Goal: Answer question/provide support: Share knowledge or assist other users

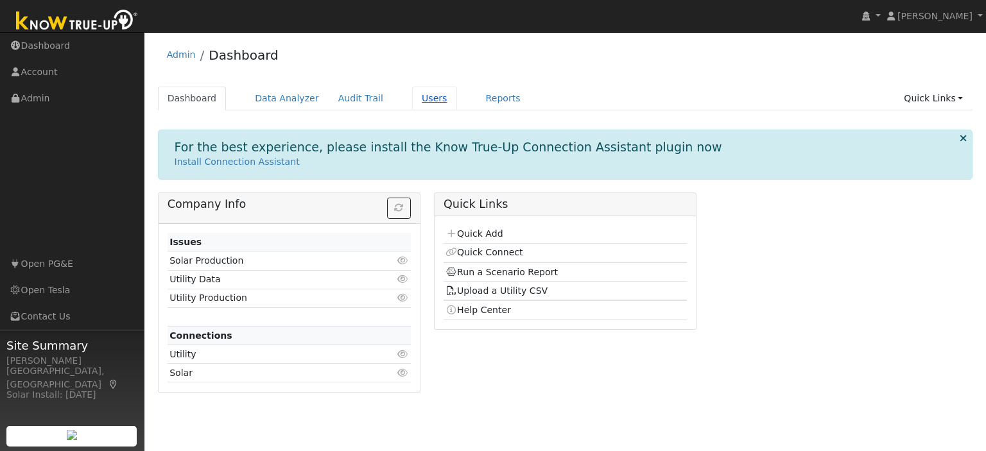
click at [415, 102] on link "Users" at bounding box center [434, 99] width 45 height 24
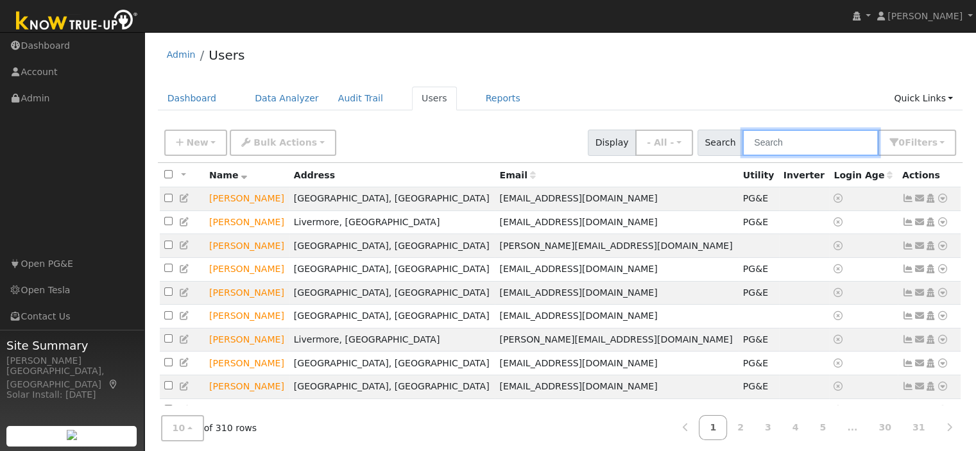
click at [805, 151] on input "text" at bounding box center [811, 143] width 136 height 26
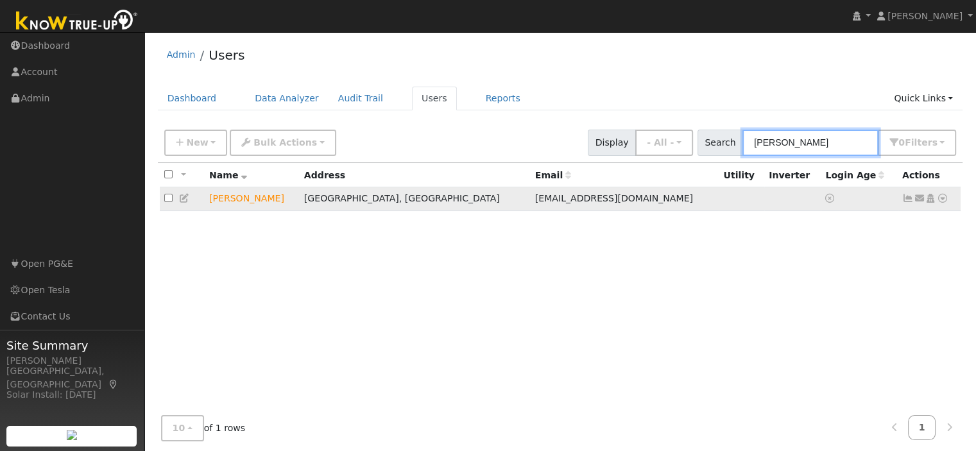
type input "huang"
click at [943, 197] on icon at bounding box center [943, 198] width 12 height 9
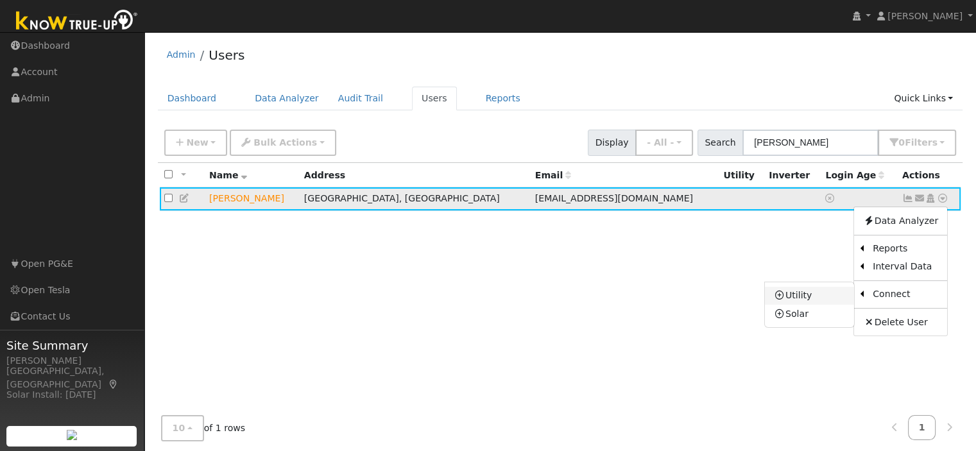
click at [795, 298] on link "Utility" at bounding box center [809, 296] width 89 height 18
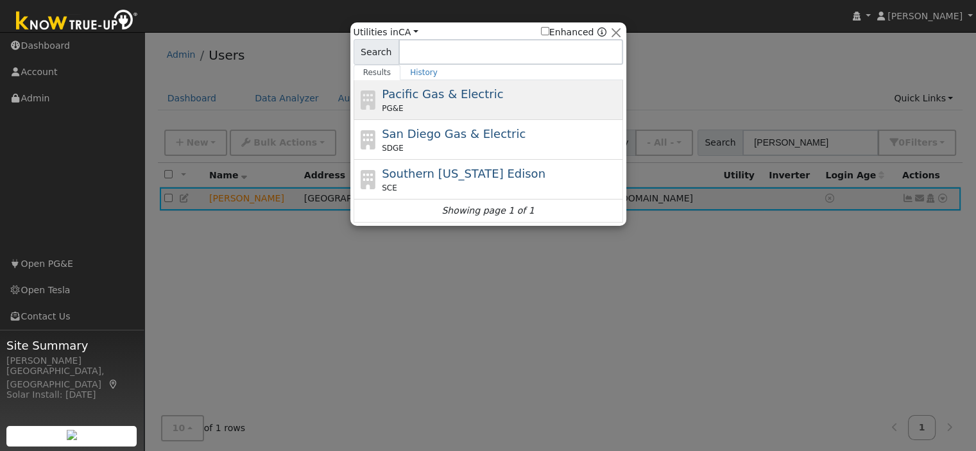
click at [446, 103] on div "PG&E" at bounding box center [501, 109] width 238 height 12
